Goal: Entertainment & Leisure: Consume media (video, audio)

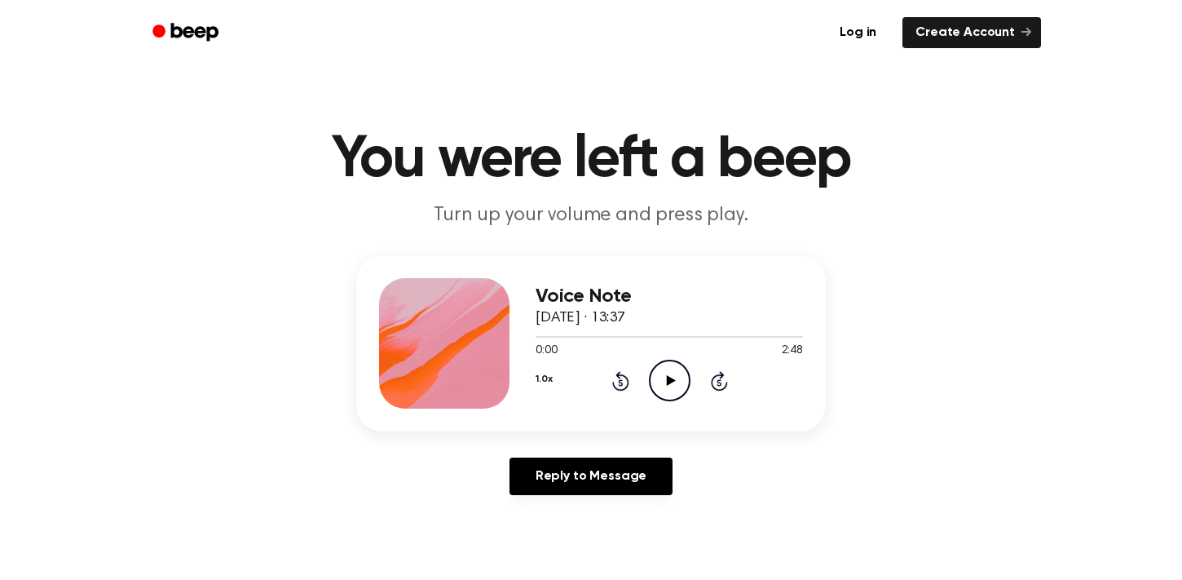
click at [680, 377] on icon "Play Audio" at bounding box center [670, 381] width 42 height 42
click at [616, 380] on icon "Rewind 5 seconds" at bounding box center [620, 380] width 18 height 21
click at [674, 377] on icon "Play Audio" at bounding box center [670, 381] width 42 height 42
click at [613, 388] on icon "Rewind 5 seconds" at bounding box center [620, 380] width 18 height 21
click at [621, 385] on icon at bounding box center [620, 382] width 4 height 7
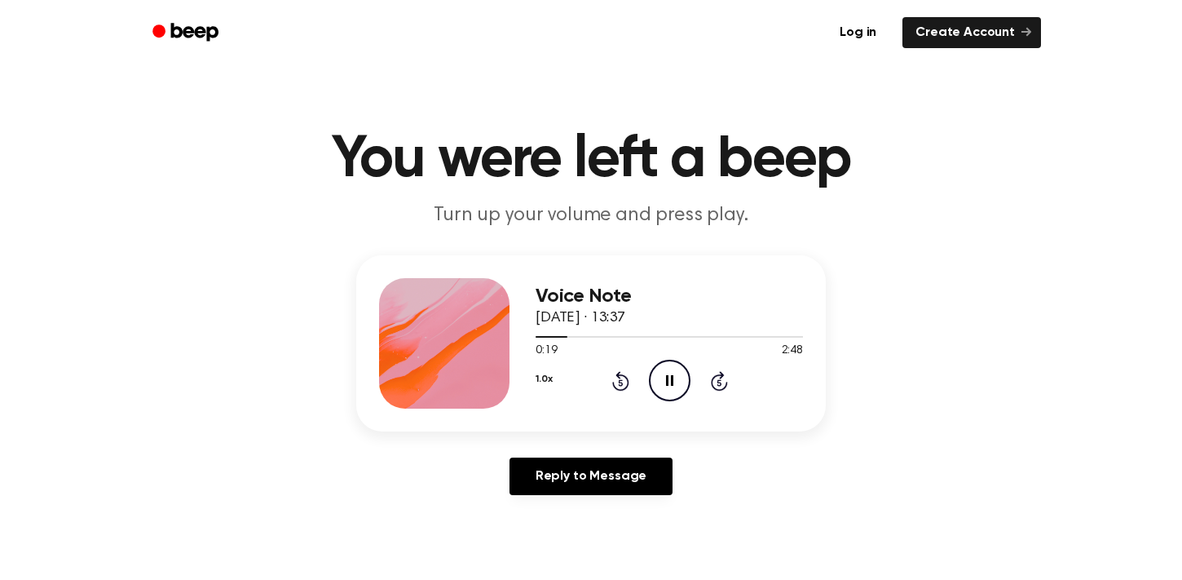
click at [621, 385] on icon at bounding box center [620, 382] width 4 height 7
click at [660, 380] on icon "Pause Audio" at bounding box center [670, 381] width 42 height 42
click at [661, 379] on icon "Play Audio" at bounding box center [670, 381] width 42 height 42
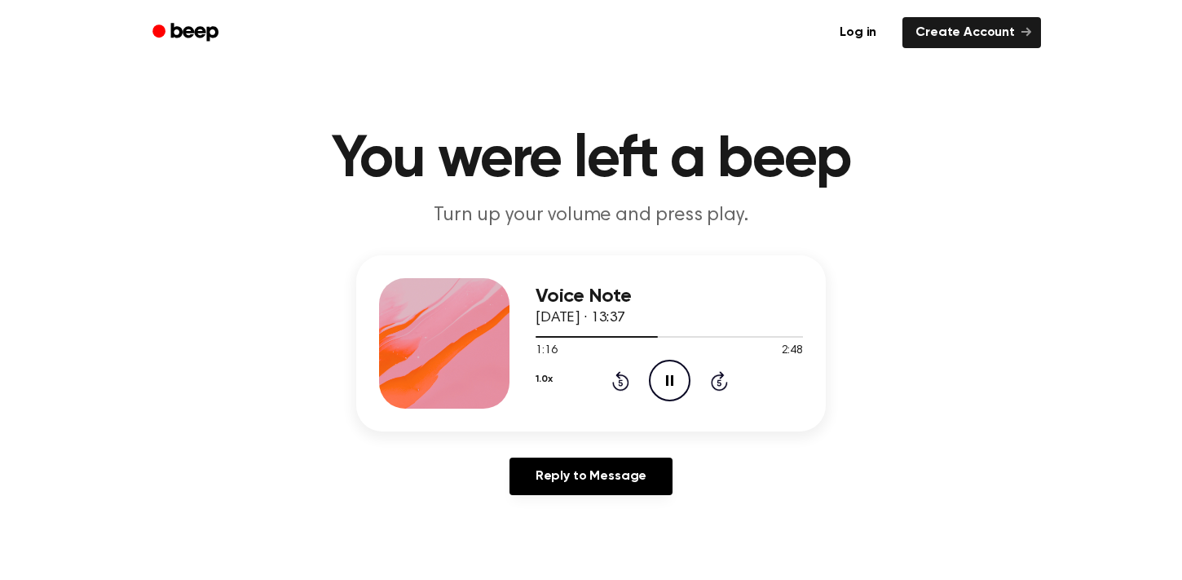
click at [622, 380] on icon "Rewind 5 seconds" at bounding box center [620, 380] width 18 height 21
click at [722, 379] on icon "Skip 5 seconds" at bounding box center [719, 380] width 18 height 21
click at [667, 374] on icon "Play Audio" at bounding box center [670, 381] width 42 height 42
click at [671, 379] on icon at bounding box center [669, 380] width 7 height 11
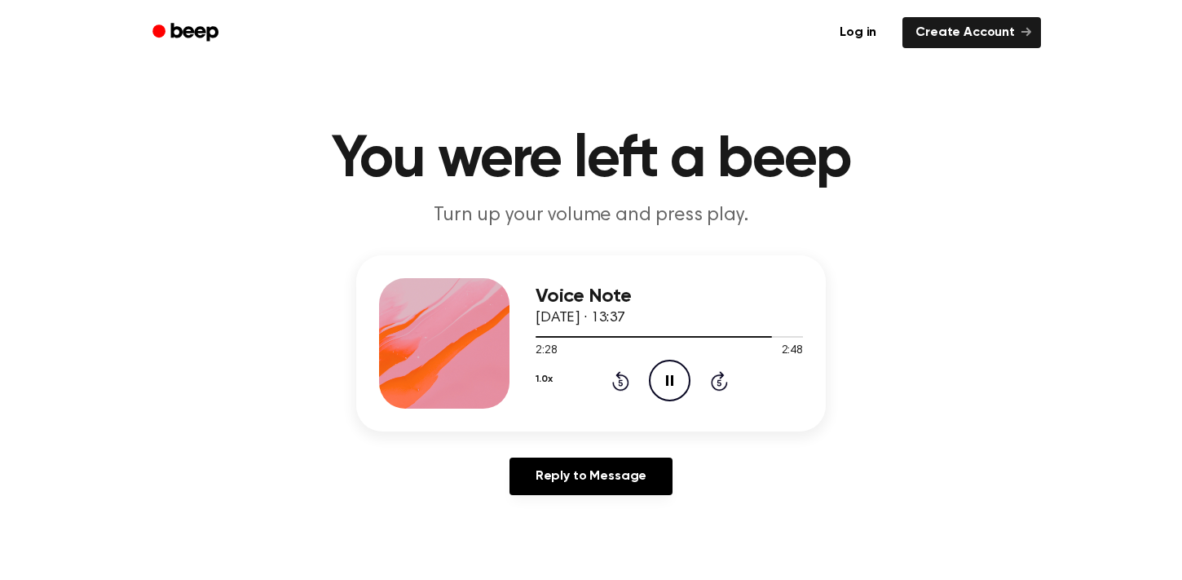
click at [615, 376] on icon "Rewind 5 seconds" at bounding box center [620, 380] width 18 height 21
click at [614, 376] on icon "Rewind 5 seconds" at bounding box center [620, 380] width 18 height 21
click at [629, 373] on div "1.0x Rewind 5 seconds Pause Audio Skip 5 seconds" at bounding box center [669, 381] width 267 height 42
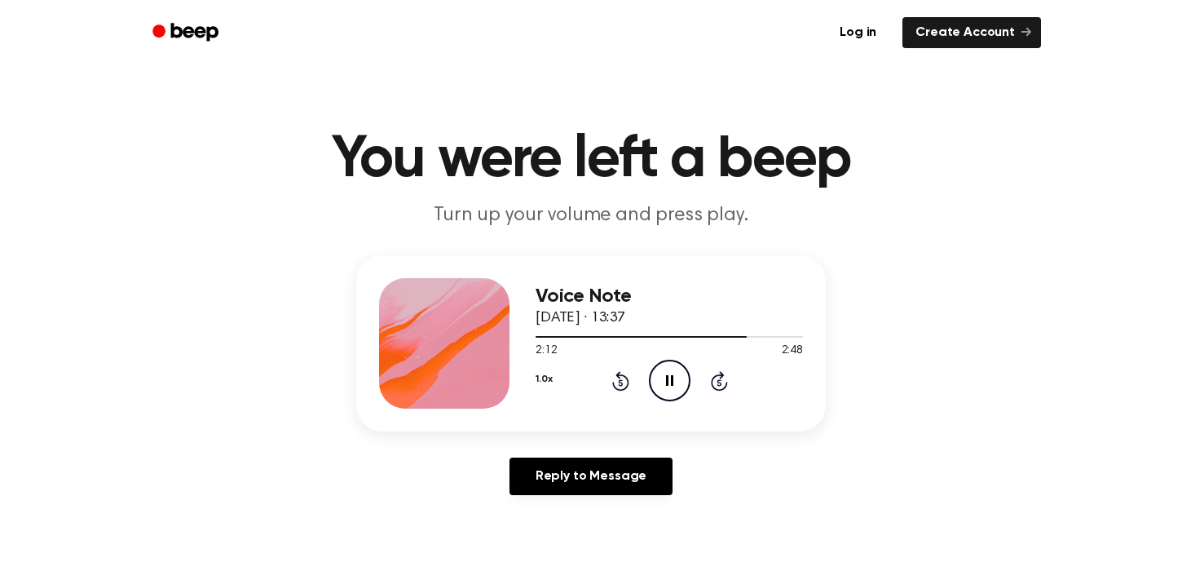
click at [621, 376] on icon "Rewind 5 seconds" at bounding box center [620, 380] width 18 height 21
click at [620, 377] on icon at bounding box center [620, 381] width 17 height 20
click at [674, 382] on icon "Pause Audio" at bounding box center [670, 381] width 42 height 42
